Goal: Information Seeking & Learning: Check status

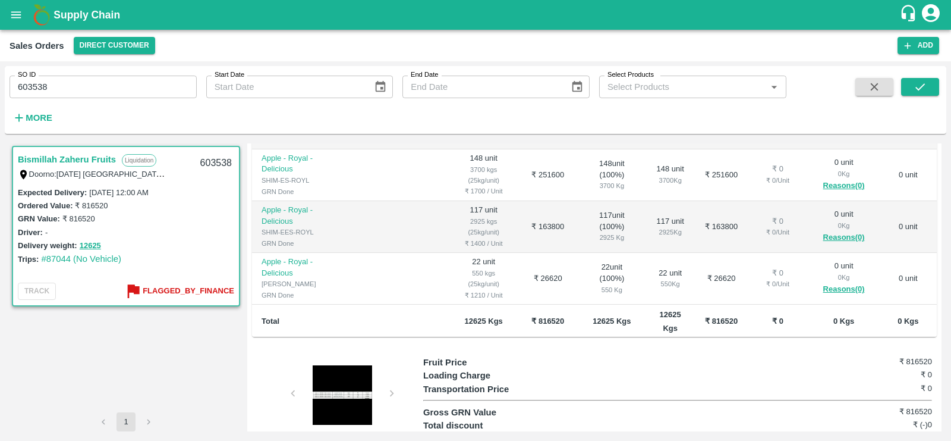
scroll to position [349, 0]
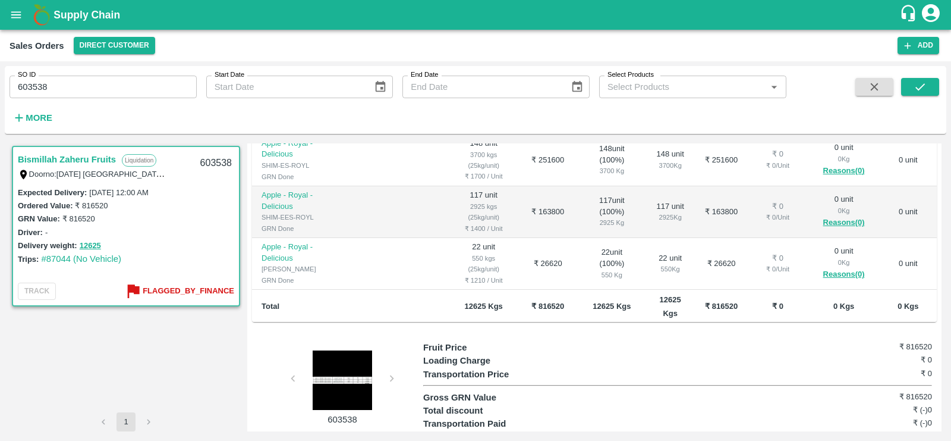
click at [705, 301] on b "₹ 816520" at bounding box center [721, 305] width 33 height 9
click at [389, 349] on div "603538" at bounding box center [337, 383] width 171 height 85
click at [334, 358] on div at bounding box center [342, 379] width 89 height 59
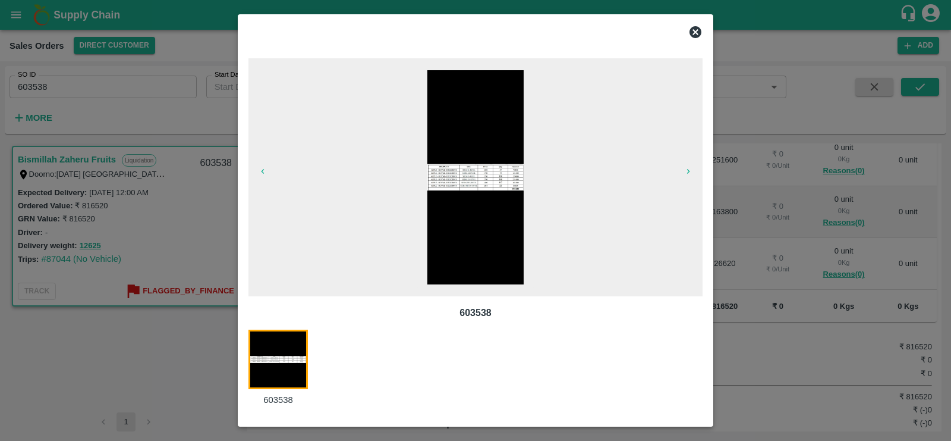
click at [460, 232] on img at bounding box center [475, 177] width 96 height 214
click at [695, 30] on icon at bounding box center [696, 32] width 12 height 12
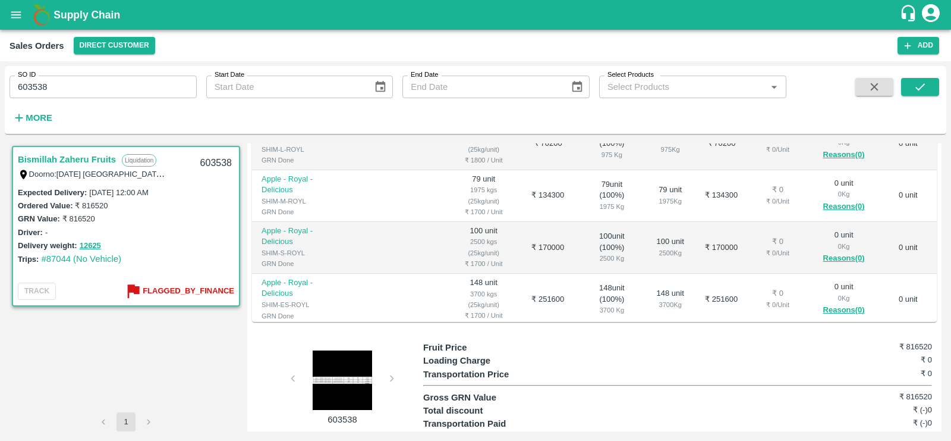
scroll to position [139, 0]
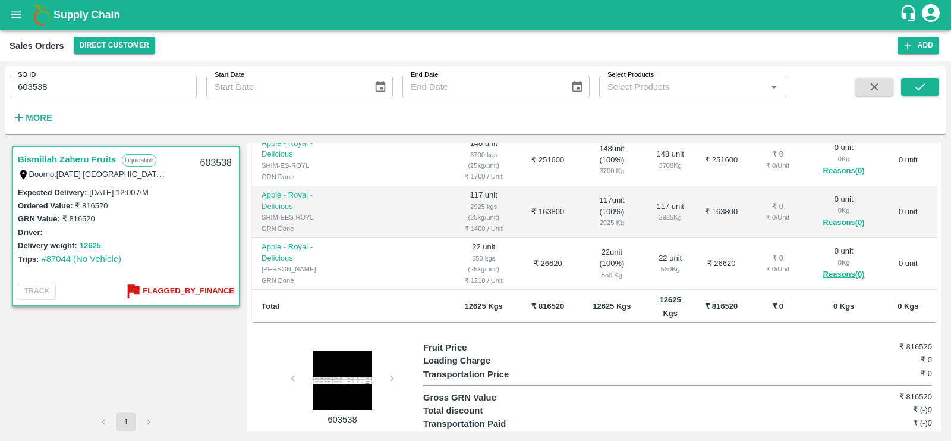
click at [391, 351] on div "603538" at bounding box center [337, 383] width 171 height 85
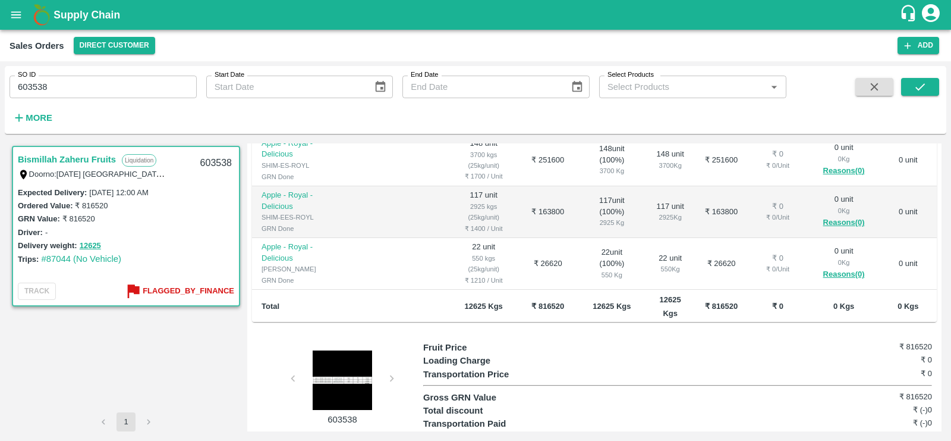
click at [391, 351] on div "603538" at bounding box center [337, 383] width 171 height 85
click at [344, 356] on div at bounding box center [342, 379] width 89 height 59
click at [201, 289] on b "Flagged_By_Finance" at bounding box center [189, 291] width 92 height 14
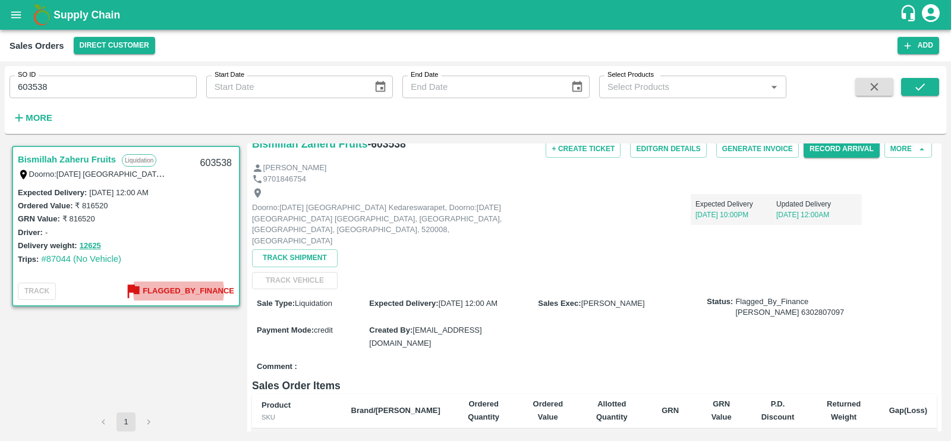
scroll to position [27, 0]
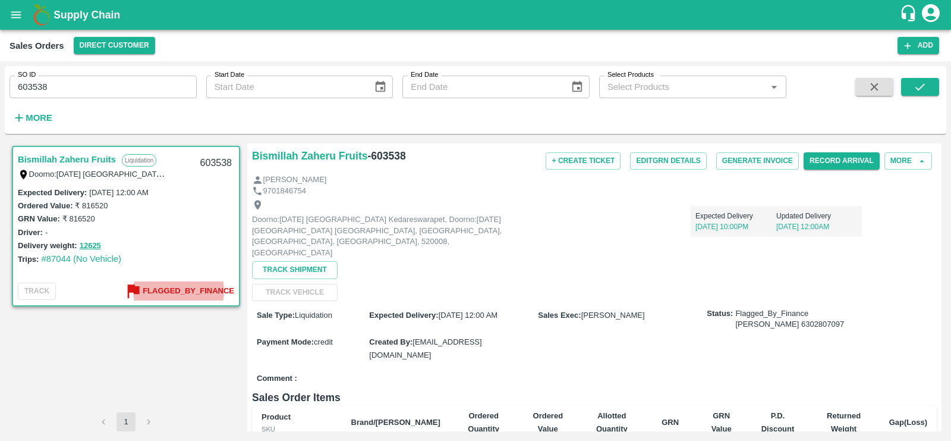
click at [440, 337] on span "varun.kumar@vegrow.in" at bounding box center [425, 348] width 112 height 22
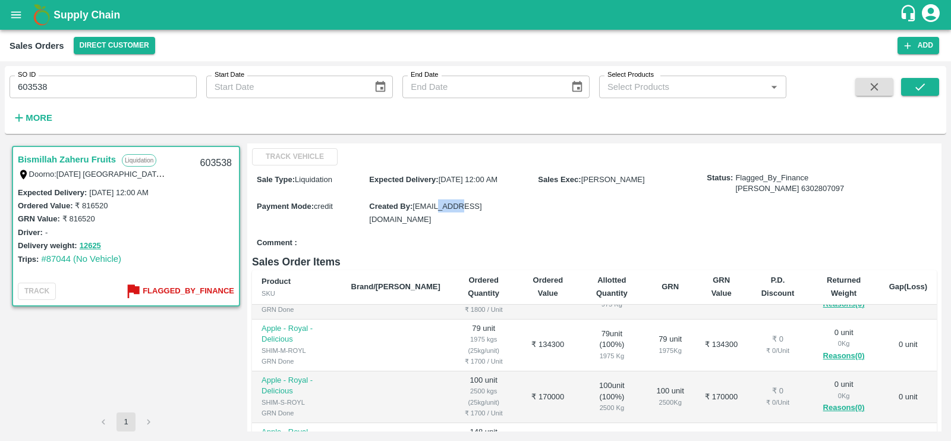
scroll to position [0, 0]
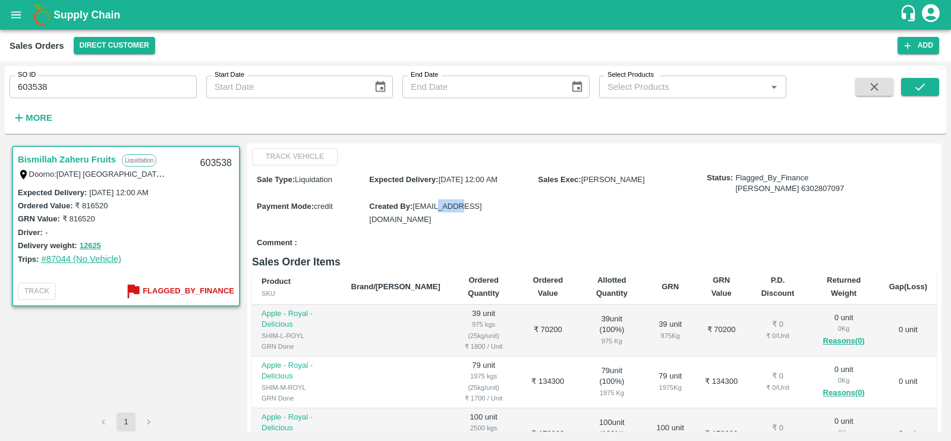
click at [93, 260] on link "#87044 (No Vehicle)" at bounding box center [81, 259] width 80 height 10
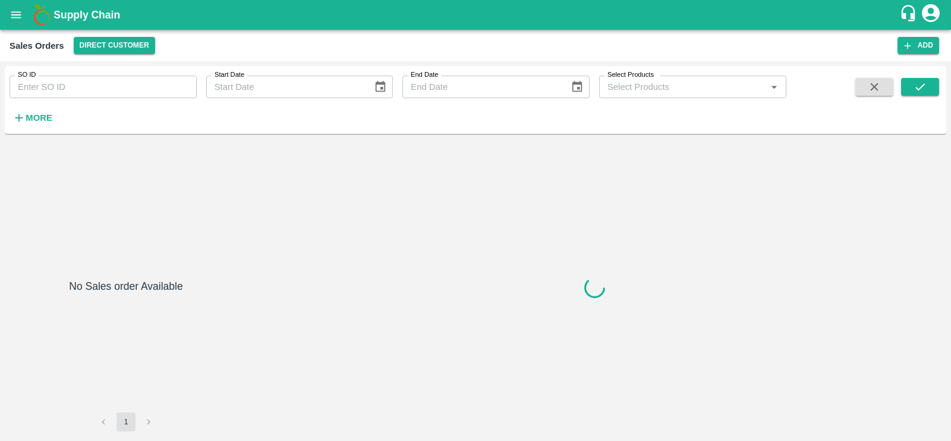
type input "603538"
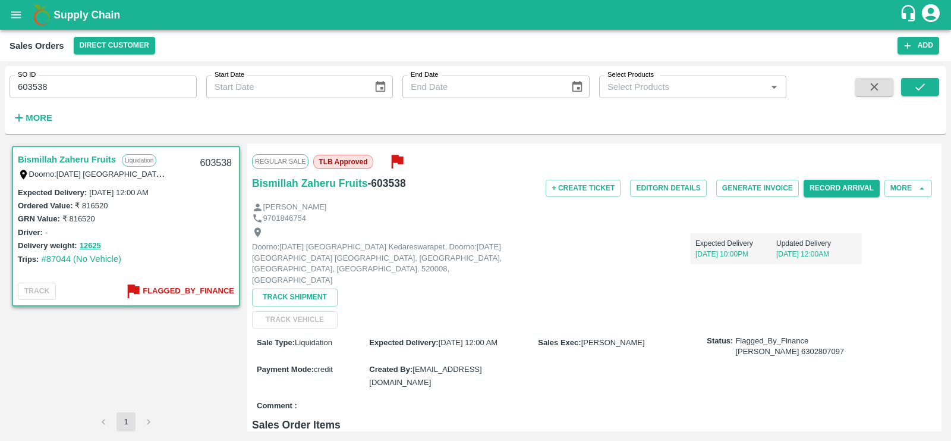
scroll to position [11, 0]
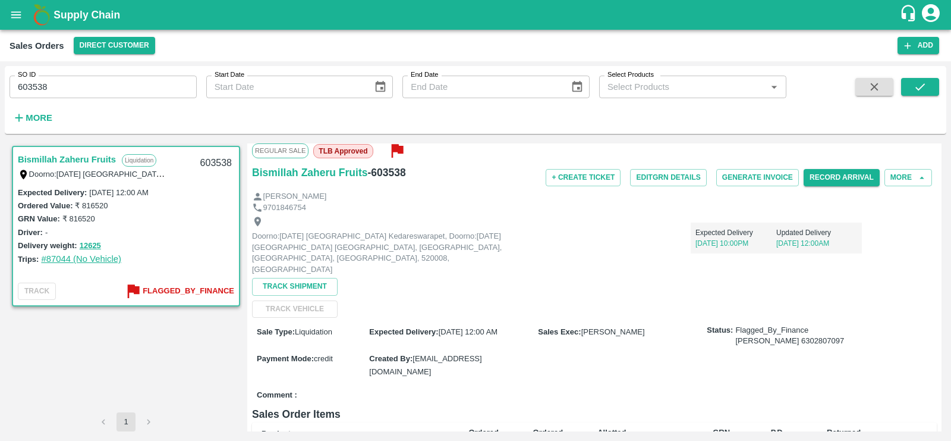
click at [85, 255] on link "#87044 (No Vehicle)" at bounding box center [81, 259] width 80 height 10
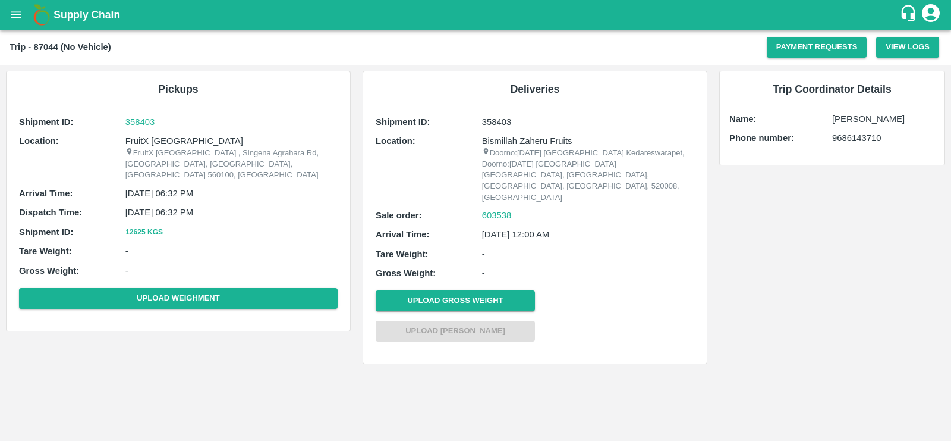
click at [155, 144] on p "FruitX [GEOGRAPHIC_DATA]" at bounding box center [231, 140] width 212 height 13
click at [156, 150] on p "FruitX Bangalore , Singena Agrahara Rd, Gulimangala, Bengaluru, Karnataka 56010…" at bounding box center [231, 163] width 212 height 33
click at [855, 123] on p "Mansoor Ali" at bounding box center [883, 118] width 103 height 13
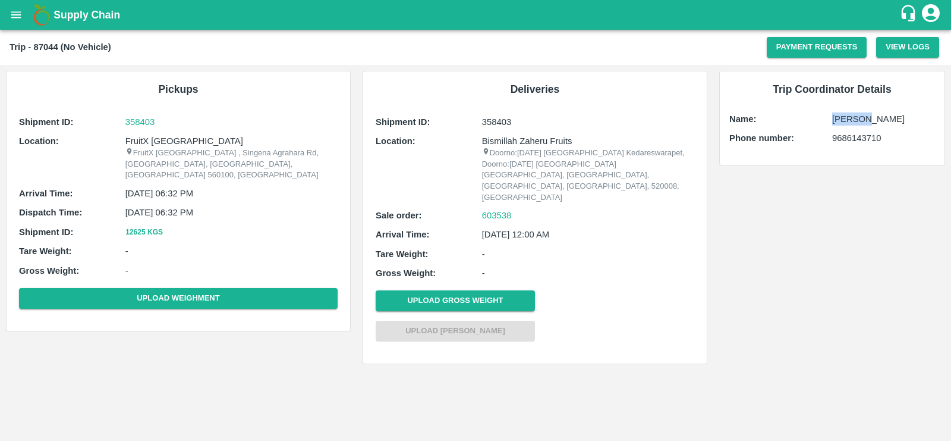
click at [855, 123] on p "Mansoor Ali" at bounding box center [883, 118] width 103 height 13
click at [131, 122] on p "358403" at bounding box center [231, 121] width 212 height 13
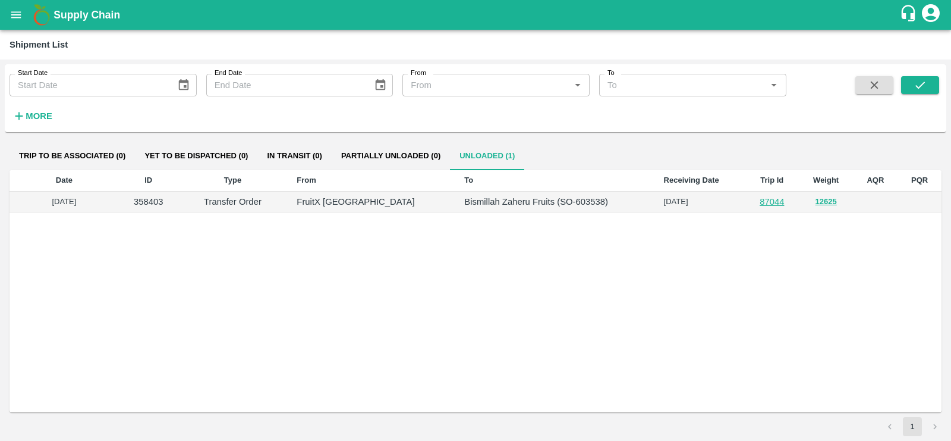
click at [464, 202] on p "Bismillah Zaheru Fruits (SO-603538)" at bounding box center [554, 201] width 180 height 13
click at [340, 200] on p "FruitX [GEOGRAPHIC_DATA]" at bounding box center [371, 201] width 149 height 13
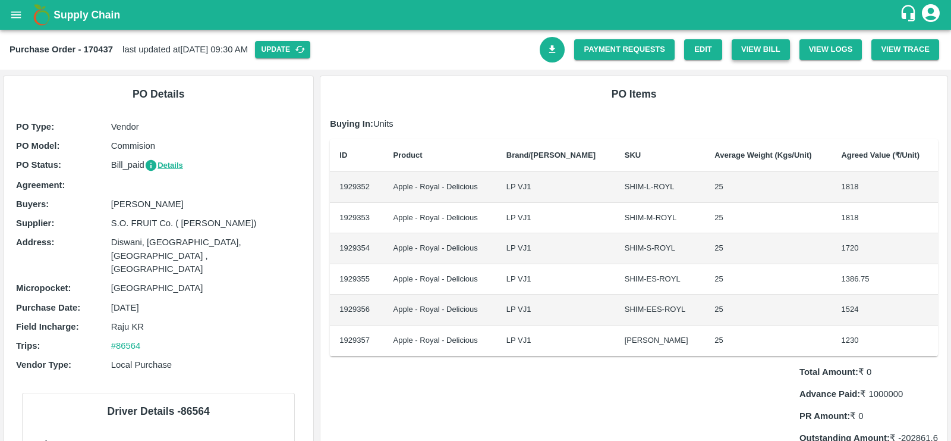
click at [760, 51] on button "View Bill" at bounding box center [761, 49] width 58 height 21
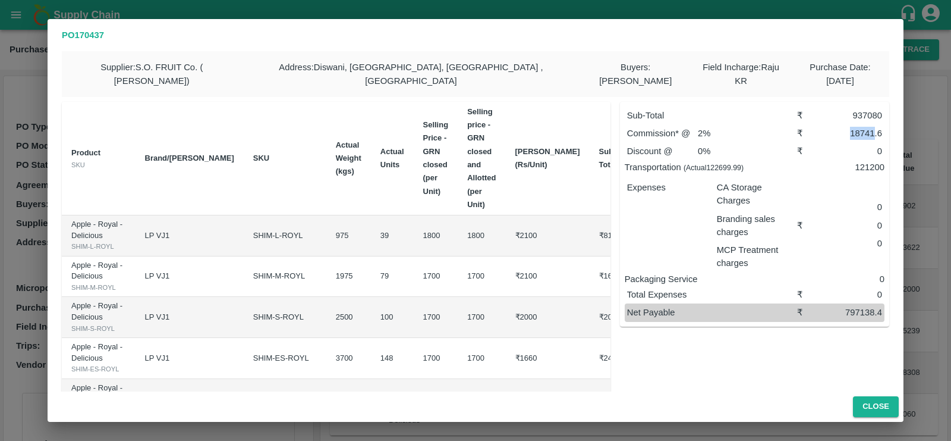
drag, startPoint x: 849, startPoint y: 121, endPoint x: 872, endPoint y: 121, distance: 23.2
click at [872, 127] on div "18741.6" at bounding box center [851, 133] width 64 height 13
click at [851, 127] on div "18741.6" at bounding box center [851, 133] width 64 height 13
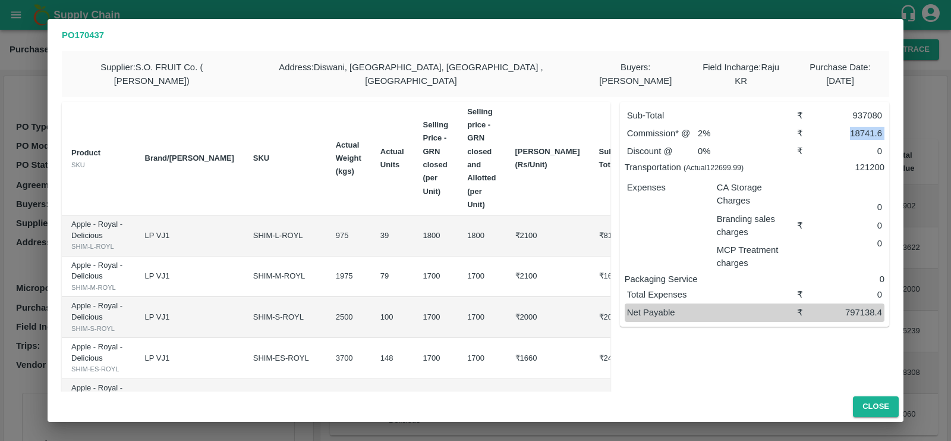
click at [851, 127] on div "18741.6" at bounding box center [851, 133] width 64 height 13
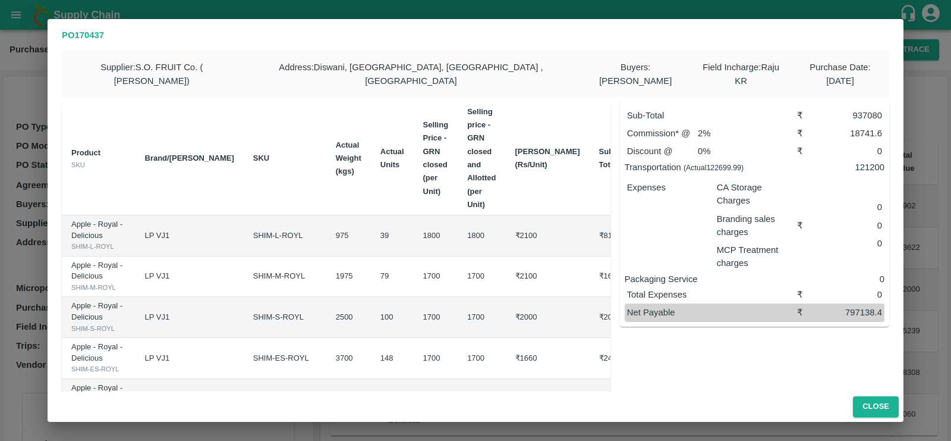
click at [699, 127] on p "2 %" at bounding box center [733, 133] width 71 height 13
click at [864, 127] on div "18741.6" at bounding box center [851, 133] width 64 height 13
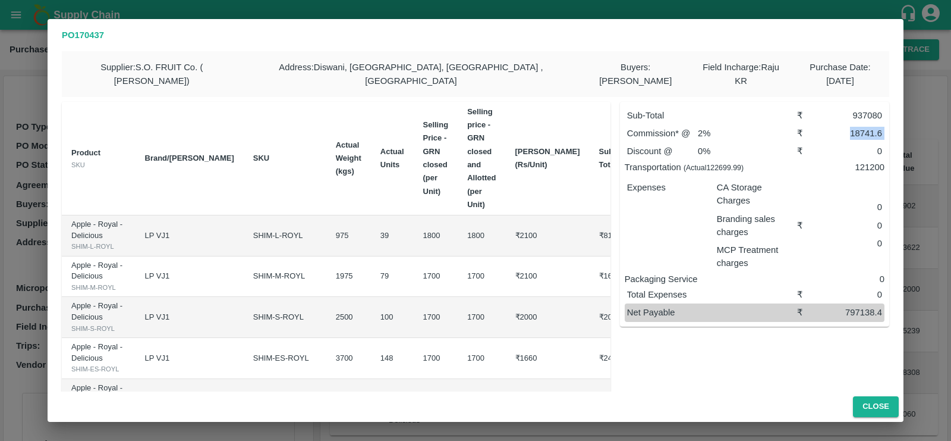
click at [864, 127] on div "18741.6" at bounding box center [851, 133] width 64 height 13
click at [722, 163] on small "(Actual 122699.99 )" at bounding box center [714, 167] width 60 height 8
click at [723, 163] on small "(Actual 122699.99 )" at bounding box center [714, 167] width 60 height 8
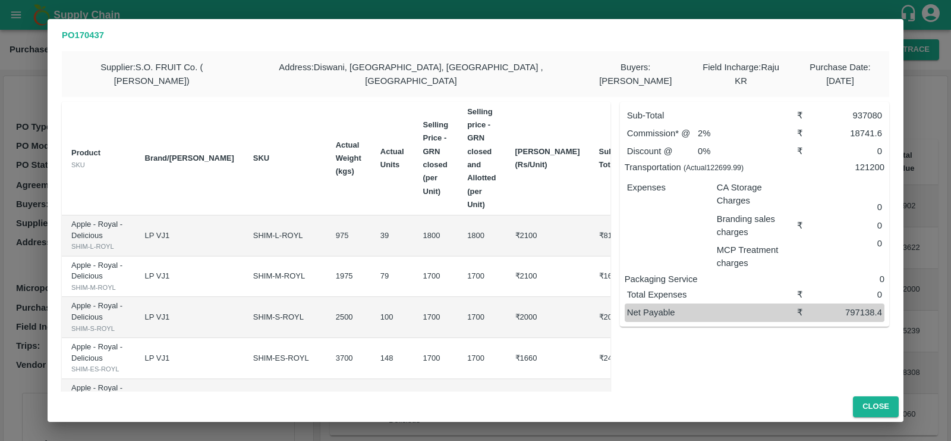
click at [856, 161] on p "121200" at bounding box center [841, 167] width 87 height 13
click at [876, 399] on button "Close" at bounding box center [876, 406] width 46 height 21
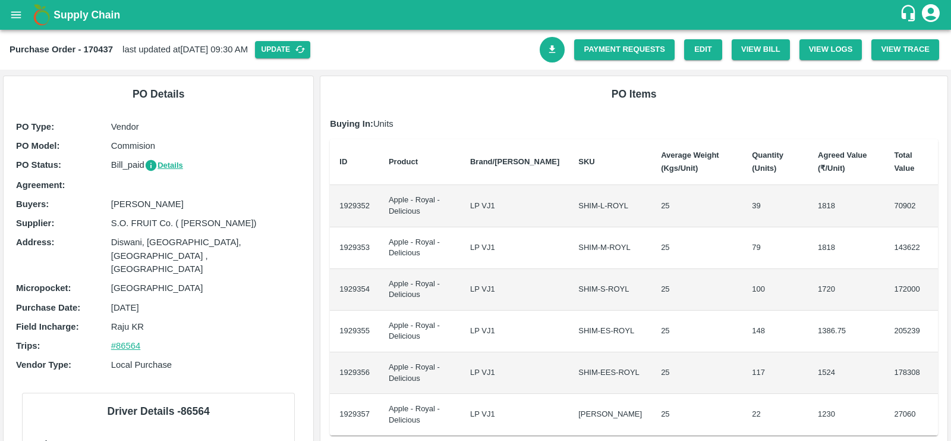
click at [128, 341] on link "#86564" at bounding box center [126, 346] width 30 height 10
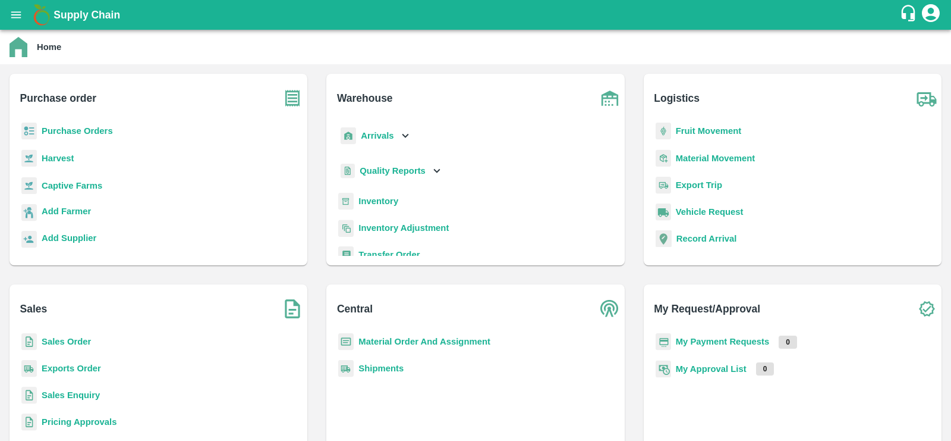
click at [71, 336] on p "Sales Order" at bounding box center [66, 341] width 49 height 13
click at [71, 338] on b "Sales Order" at bounding box center [66, 341] width 49 height 10
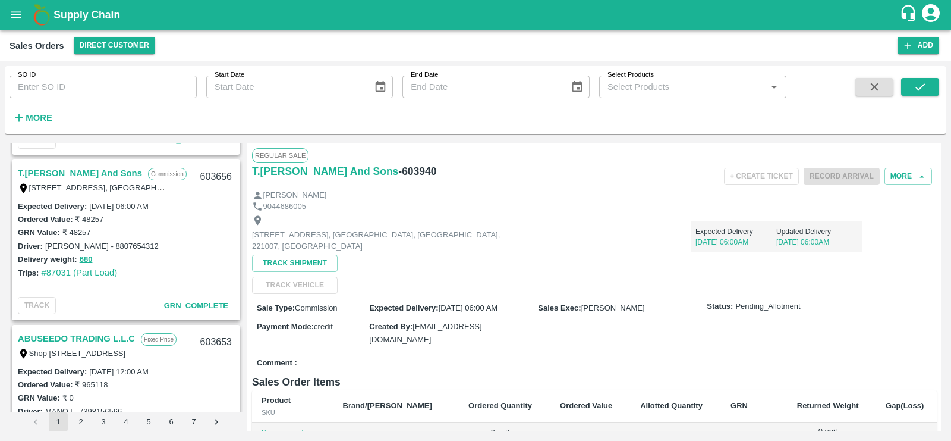
scroll to position [3862, 0]
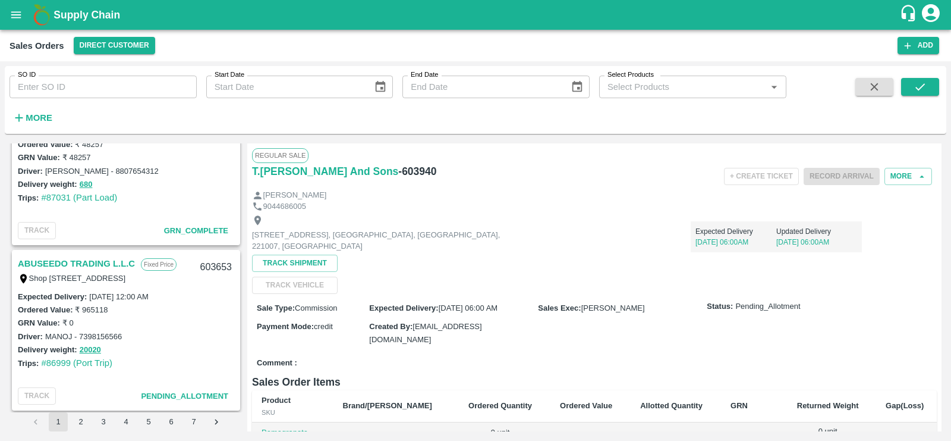
click at [85, 420] on button "2" at bounding box center [80, 421] width 19 height 19
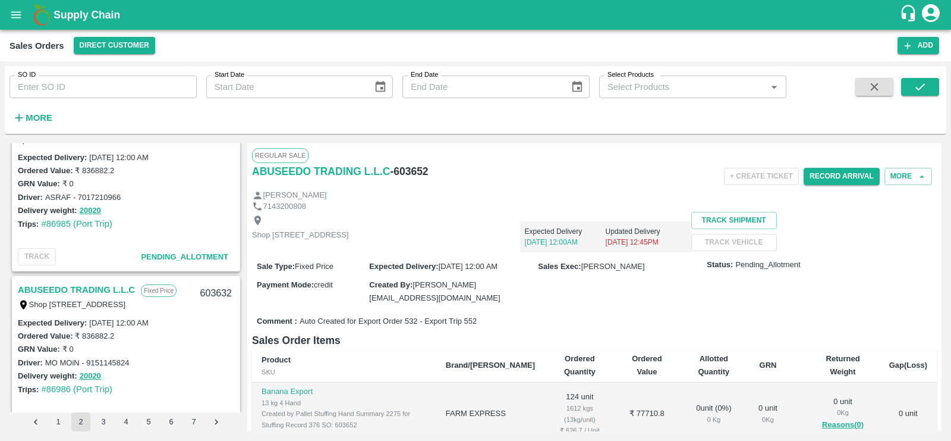
scroll to position [3862, 0]
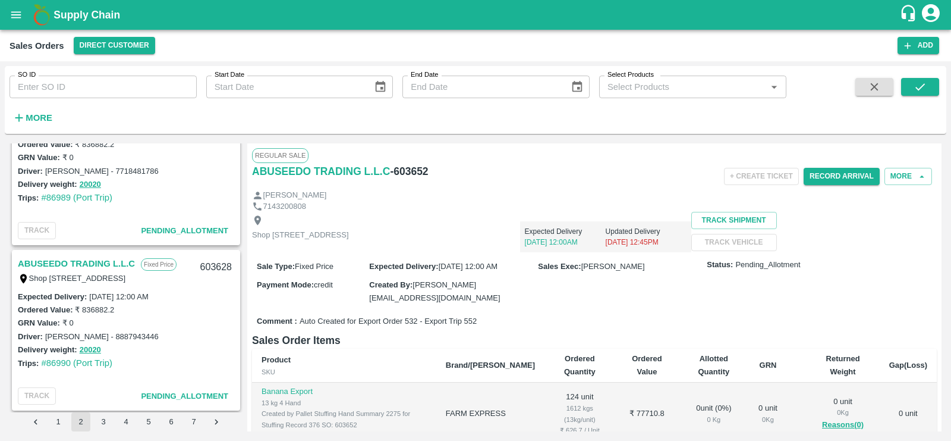
click at [146, 423] on button "5" at bounding box center [148, 421] width 19 height 19
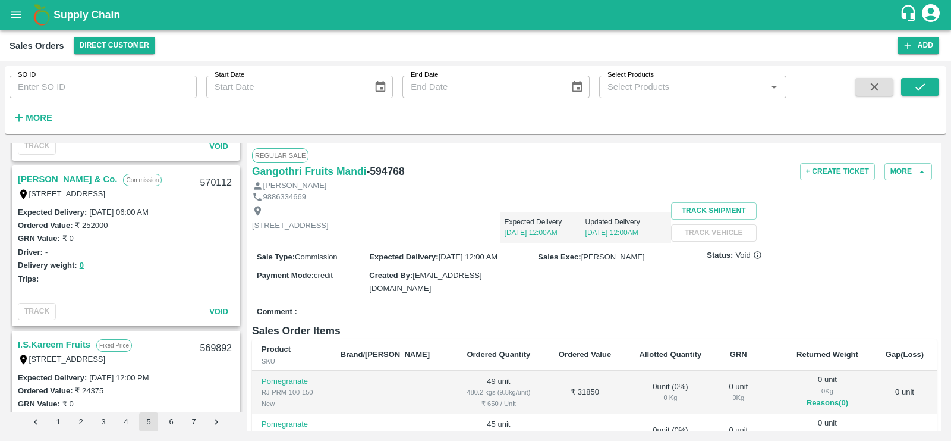
scroll to position [2170, 0]
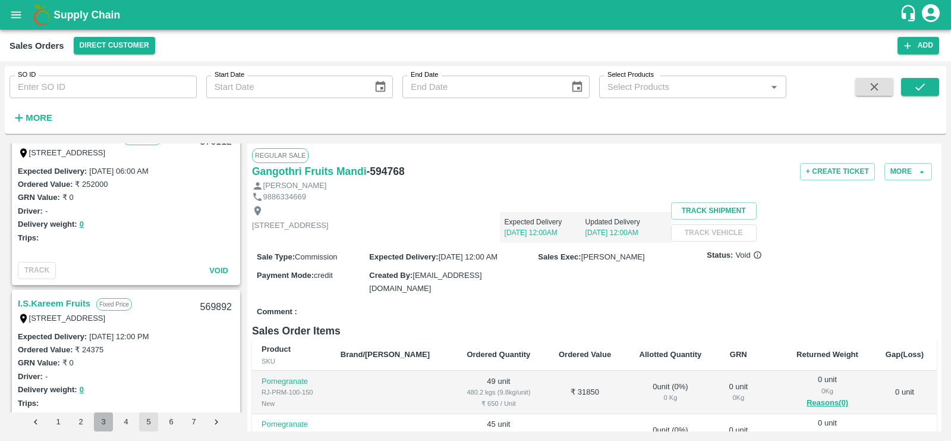
click at [106, 421] on button "3" at bounding box center [103, 421] width 19 height 19
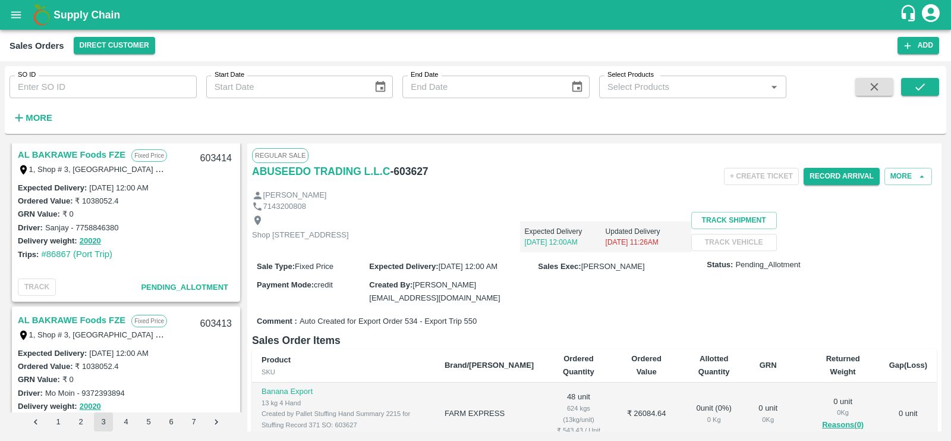
scroll to position [2242, 0]
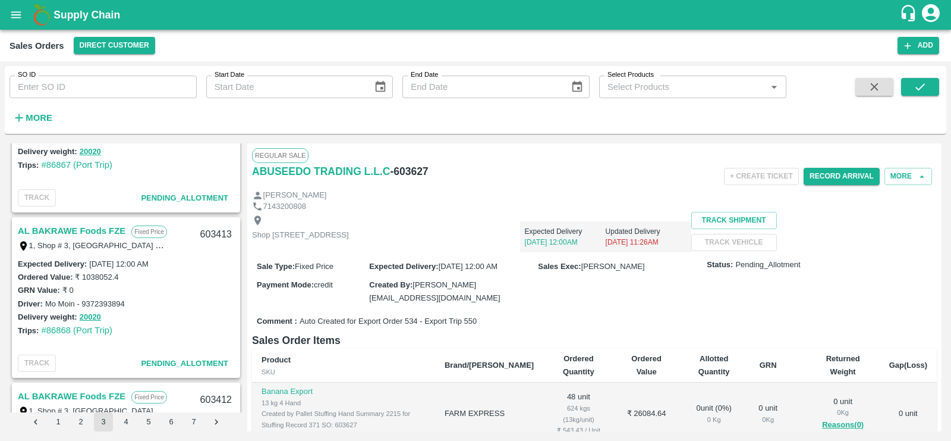
click at [37, 123] on h6 "More" at bounding box center [39, 117] width 27 height 15
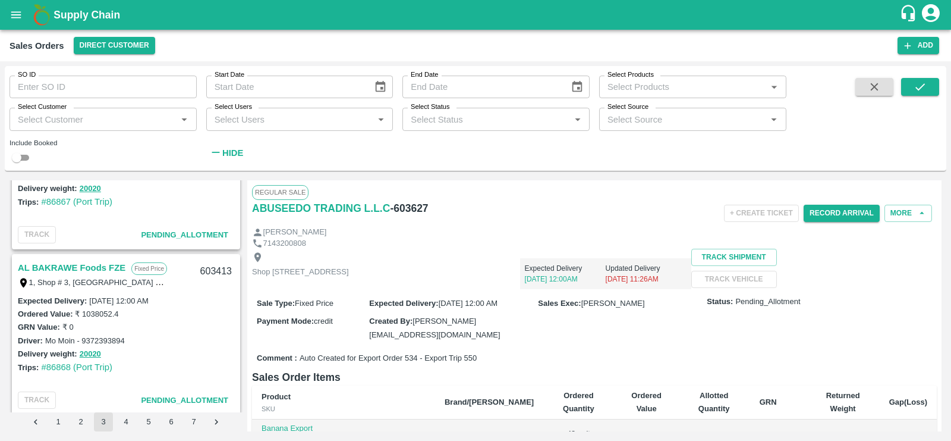
click at [526, 117] on input "Select Status" at bounding box center [486, 118] width 161 height 15
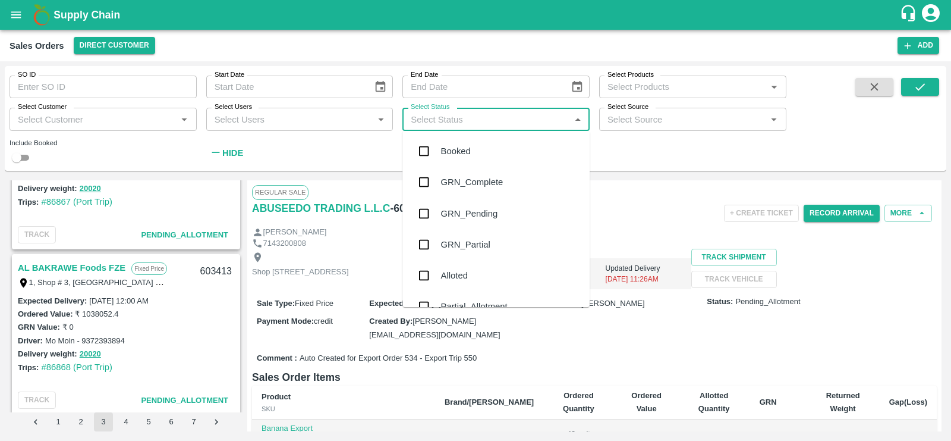
click at [469, 159] on div "Booked" at bounding box center [495, 151] width 187 height 31
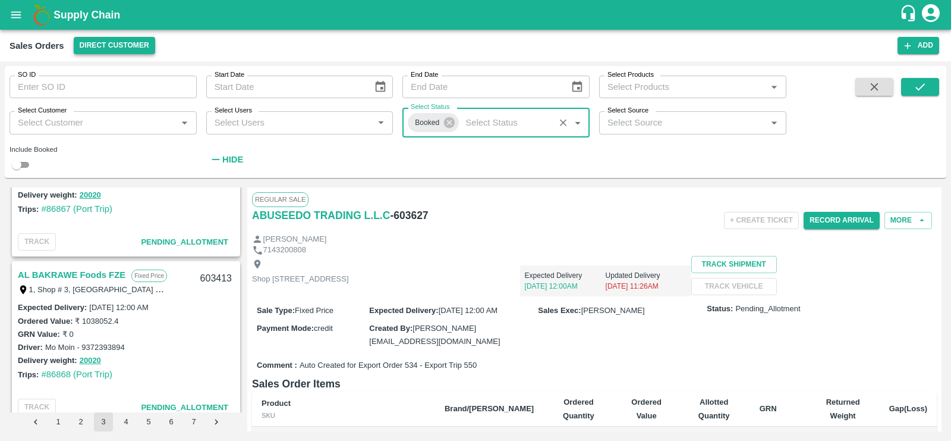
click at [124, 43] on button "Direct Customer" at bounding box center [114, 45] width 81 height 17
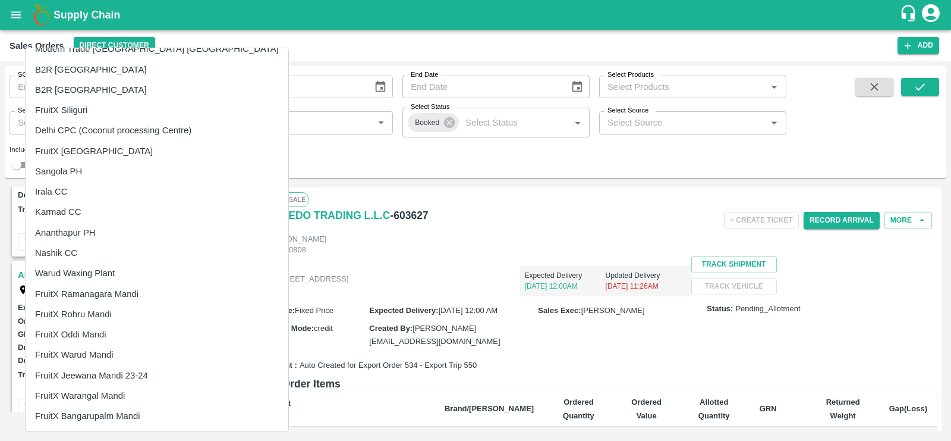
scroll to position [307, 0]
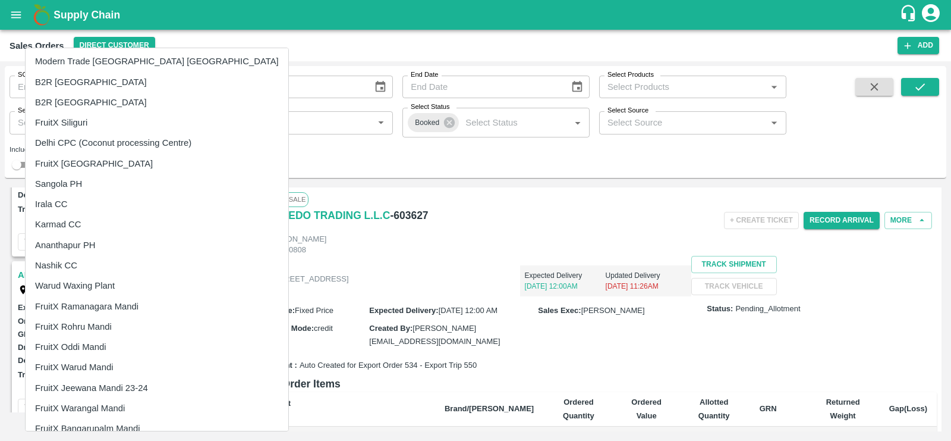
click at [100, 162] on li "FruitX [GEOGRAPHIC_DATA]" at bounding box center [157, 163] width 263 height 20
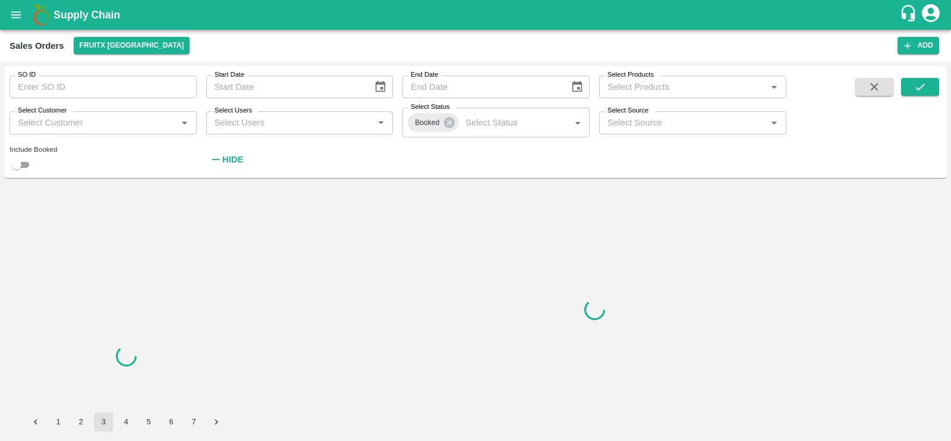
scroll to position [0, 0]
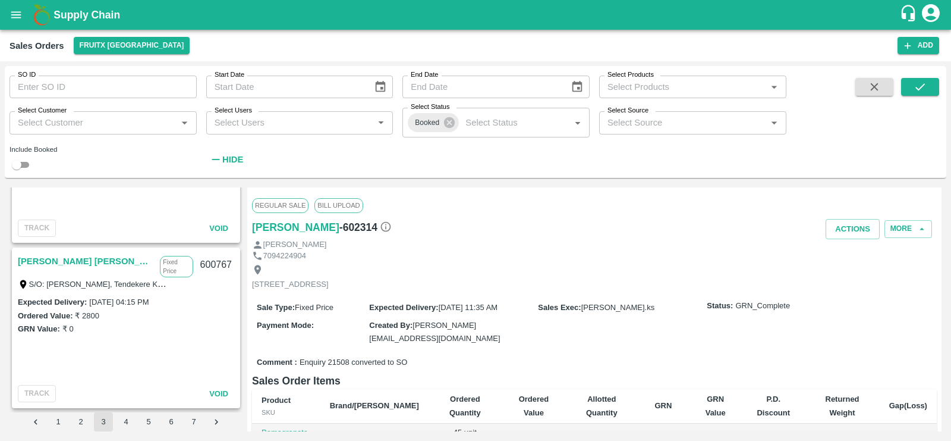
scroll to position [708, 0]
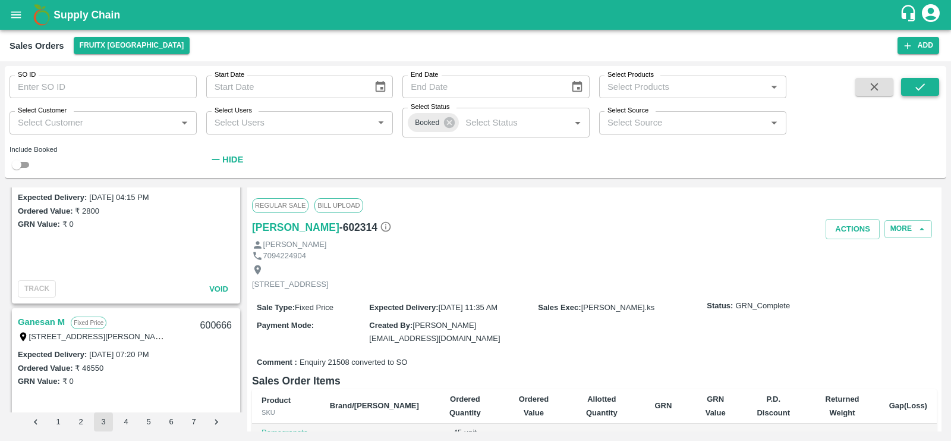
click at [903, 90] on button "submit" at bounding box center [920, 87] width 38 height 18
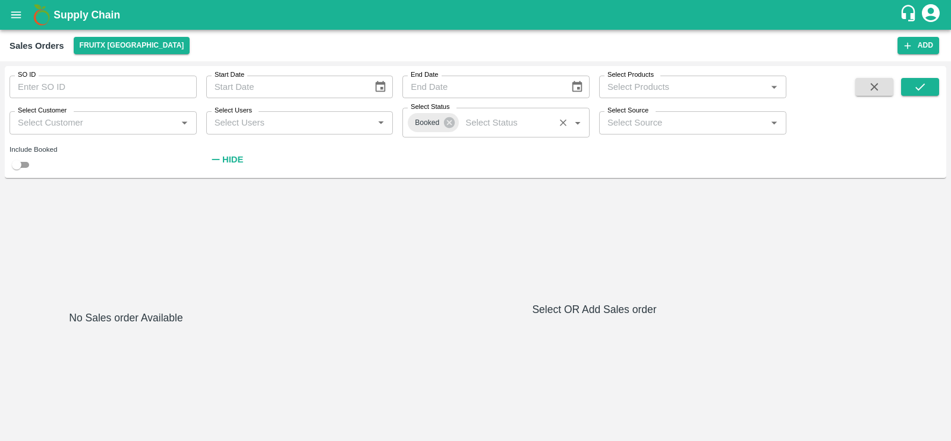
click at [482, 120] on input "Select Status" at bounding box center [506, 122] width 90 height 15
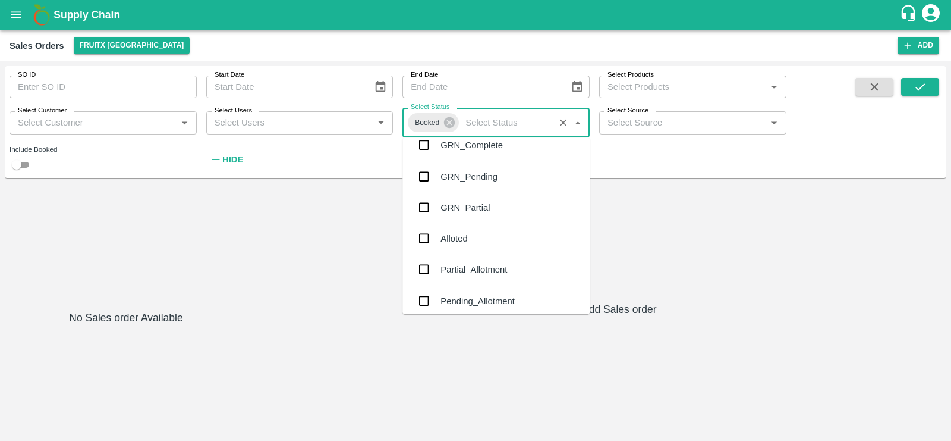
scroll to position [4, 0]
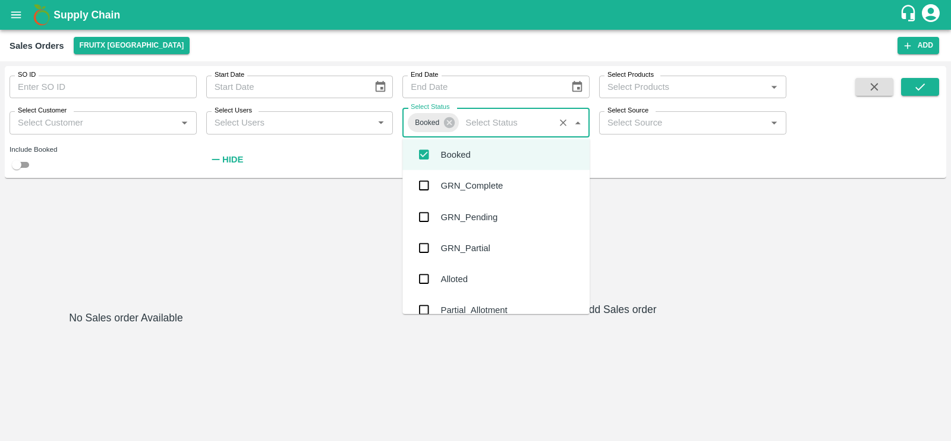
drag, startPoint x: 430, startPoint y: 188, endPoint x: 443, endPoint y: 185, distance: 13.0
click at [430, 188] on input "checkbox" at bounding box center [424, 186] width 24 height 24
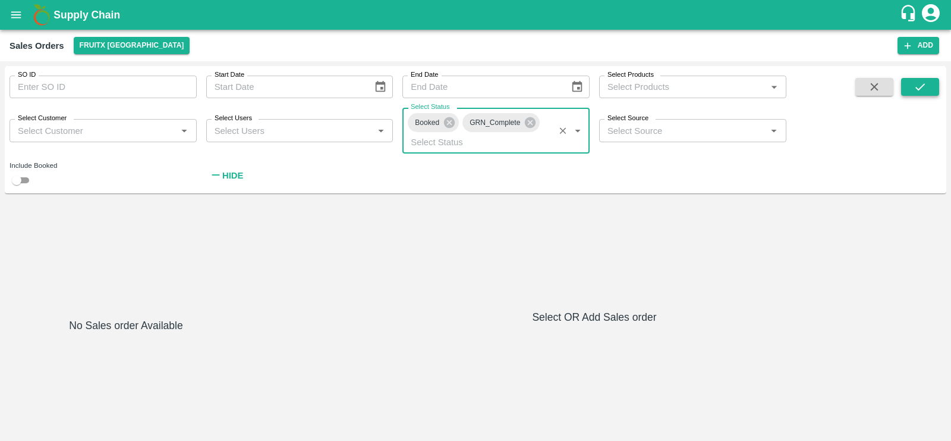
click at [927, 87] on button "submit" at bounding box center [920, 87] width 38 height 18
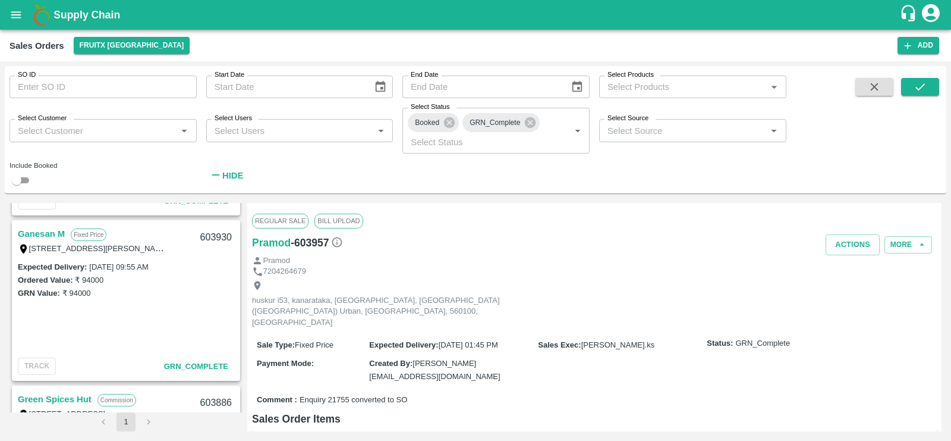
scroll to position [3426, 0]
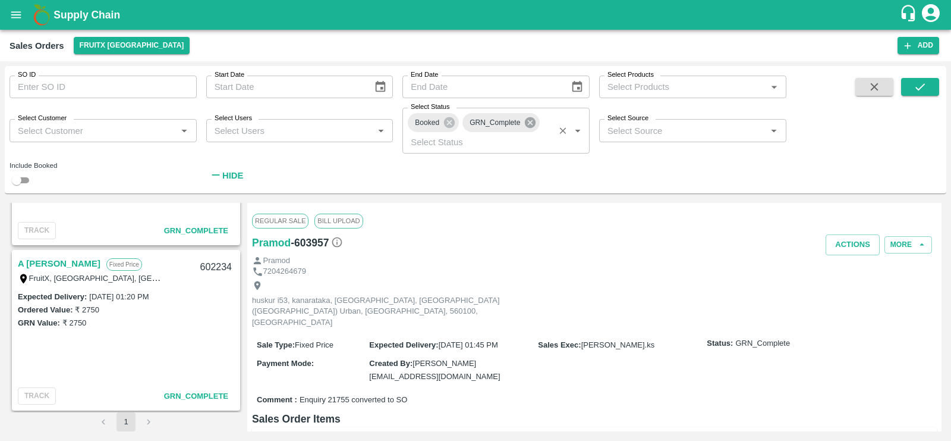
click at [524, 124] on icon at bounding box center [530, 122] width 13 height 13
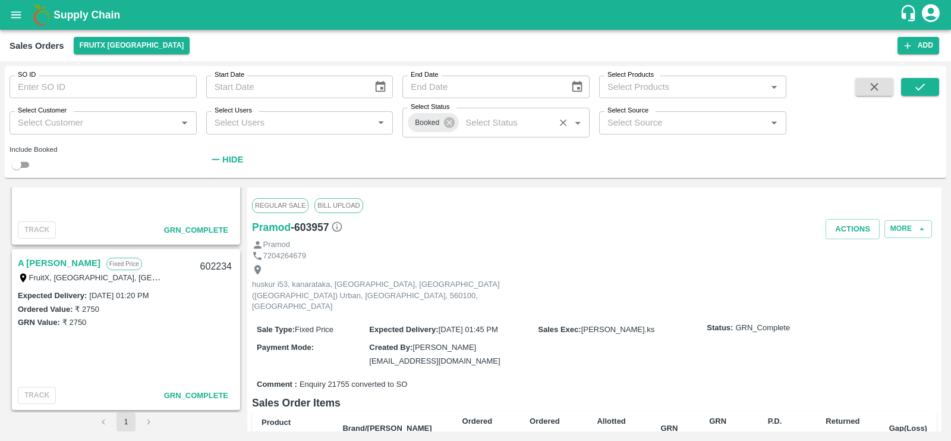
scroll to position [3411, 0]
click at [928, 92] on button "submit" at bounding box center [920, 87] width 38 height 18
